Goal: Navigation & Orientation: Find specific page/section

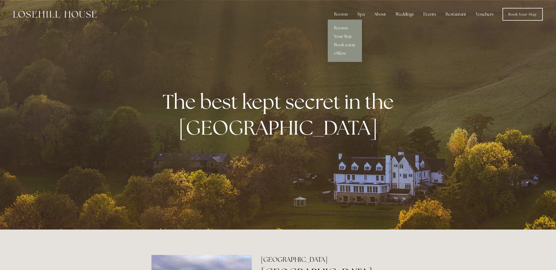
click at [342, 27] on link "Rooms" at bounding box center [345, 28] width 34 height 8
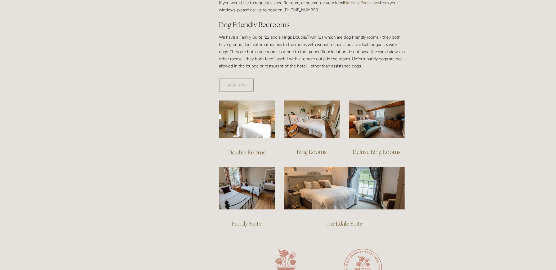
scroll to position [274, 0]
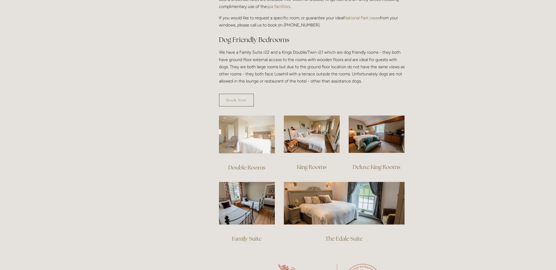
click at [243, 140] on img at bounding box center [247, 135] width 56 height 38
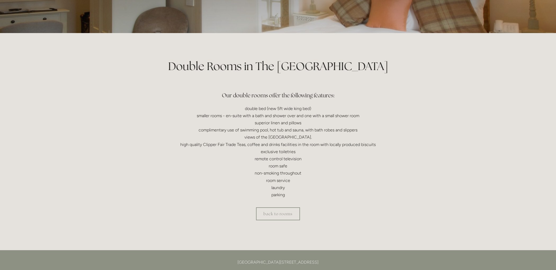
scroll to position [84, 0]
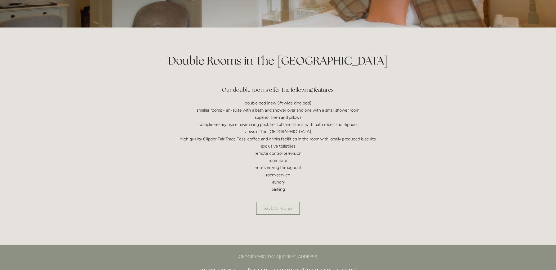
click at [292, 213] on link "back to rooms" at bounding box center [278, 208] width 44 height 13
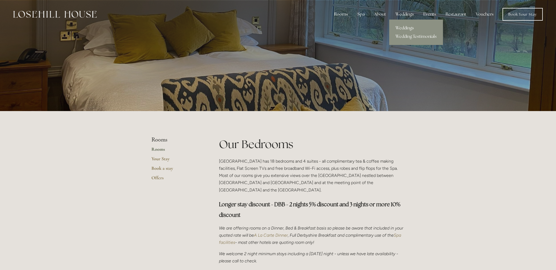
click at [409, 25] on link "Weddings" at bounding box center [416, 28] width 54 height 8
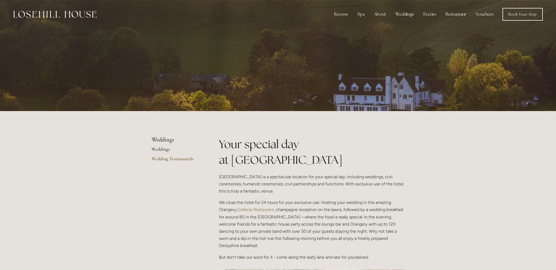
click at [73, 14] on img at bounding box center [54, 14] width 83 height 7
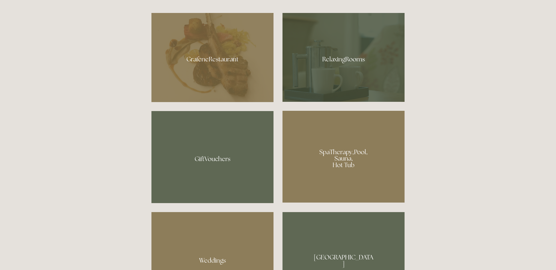
scroll to position [250, 0]
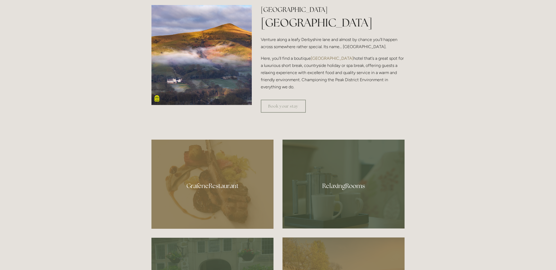
click at [211, 183] on div at bounding box center [212, 184] width 122 height 89
